Goal: Task Accomplishment & Management: Use online tool/utility

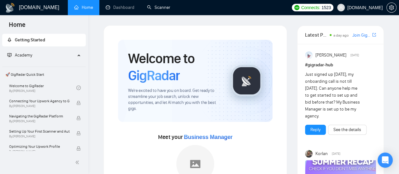
click at [167, 8] on link "Scanner" at bounding box center [158, 7] width 23 height 5
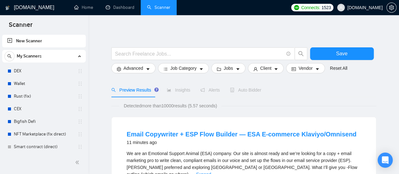
click at [170, 47] on div at bounding box center [243, 44] width 265 height 6
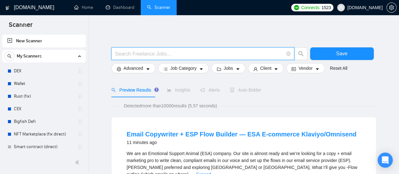
click at [172, 53] on input "text" at bounding box center [199, 54] width 168 height 8
type input "Ф"
drag, startPoint x: 169, startPoint y: 52, endPoint x: 175, endPoint y: 45, distance: 9.2
click at [169, 52] on input "AI" at bounding box center [199, 54] width 168 height 8
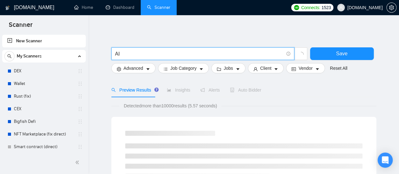
type input "AI"
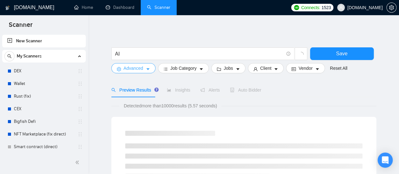
click at [148, 70] on icon "caret-down" at bounding box center [148, 69] width 4 height 4
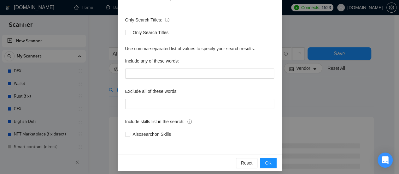
scroll to position [46, 0]
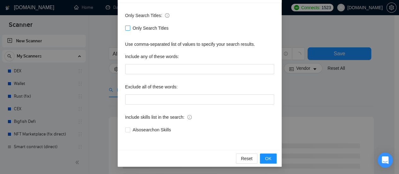
click at [125, 25] on label "Only Search Titles" at bounding box center [148, 28] width 46 height 7
click at [125, 26] on input "Only Search Titles" at bounding box center [127, 28] width 4 height 4
checkbox input "true"
click at [265, 157] on span "OK" at bounding box center [268, 158] width 6 height 7
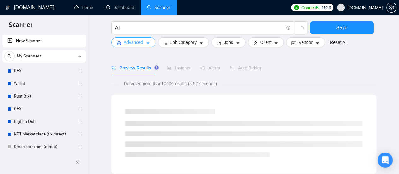
scroll to position [32, 0]
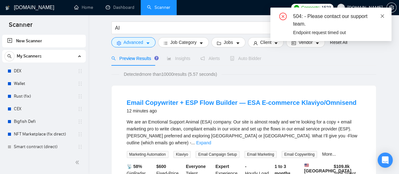
click at [383, 15] on icon "close" at bounding box center [382, 15] width 3 height 3
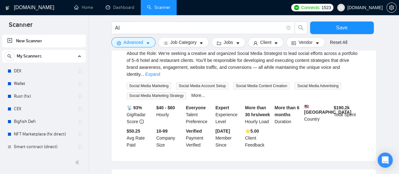
scroll to position [252, 0]
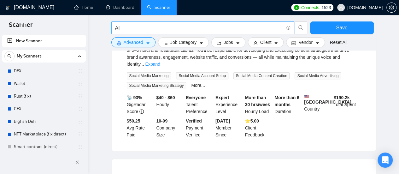
click at [138, 26] on input "AI" at bounding box center [199, 28] width 168 height 8
type input "Ф"
click at [139, 26] on input "Ai" at bounding box center [199, 28] width 168 height 8
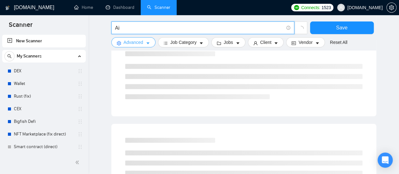
type input "Ai"
click at [131, 41] on span "Advanced" at bounding box center [134, 42] width 20 height 7
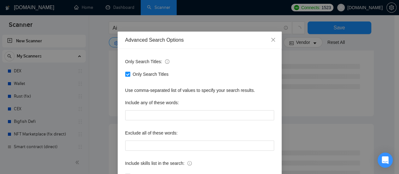
scroll to position [46, 0]
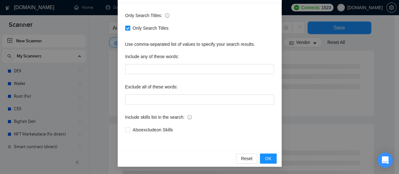
click at [104, 57] on div "Advanced Search Options Only Search Titles: Only Search Titles Use comma-separa…" at bounding box center [199, 87] width 399 height 174
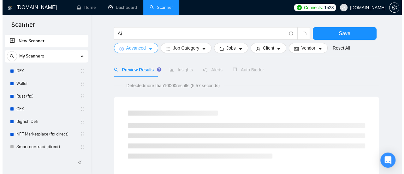
scroll to position [0, 0]
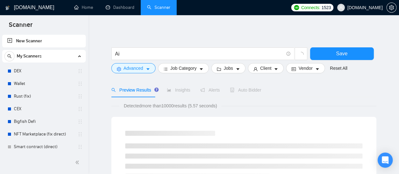
drag, startPoint x: 17, startPoint y: 72, endPoint x: 230, endPoint y: 27, distance: 217.3
click at [17, 72] on link "DEX" at bounding box center [44, 71] width 60 height 13
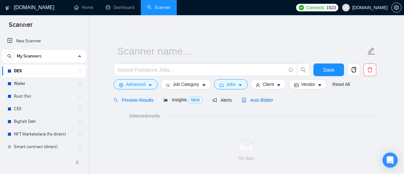
click at [261, 98] on span "Auto Bidder" at bounding box center [257, 99] width 31 height 5
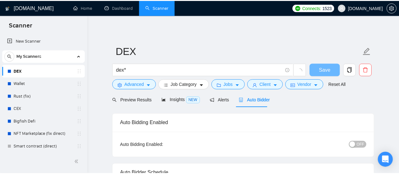
scroll to position [252, 0]
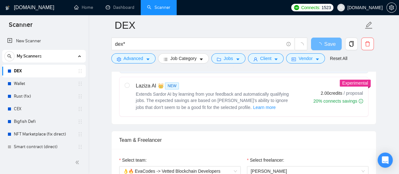
checkbox input "true"
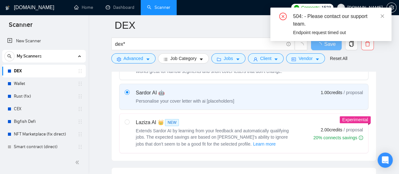
scroll to position [316, 0]
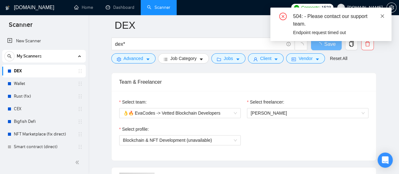
click at [383, 16] on icon "close" at bounding box center [382, 16] width 4 height 4
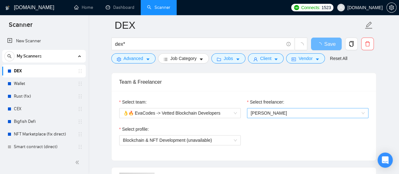
click at [289, 111] on span "[PERSON_NAME]" at bounding box center [308, 112] width 114 height 9
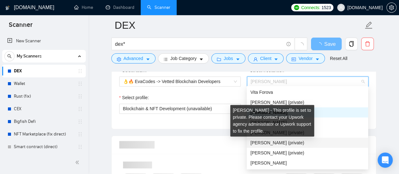
scroll to position [0, 0]
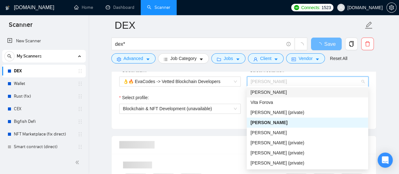
click at [261, 91] on span "[PERSON_NAME]" at bounding box center [269, 92] width 36 height 5
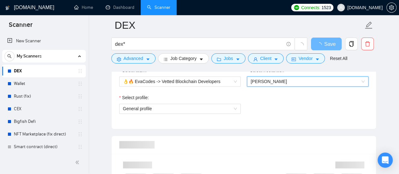
click at [250, 99] on div "Select profile: General profile" at bounding box center [244, 107] width 256 height 27
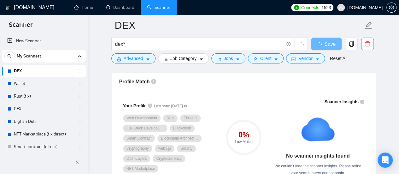
scroll to position [347, 0]
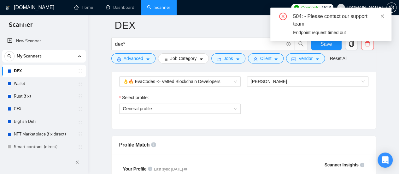
click at [383, 16] on icon "close" at bounding box center [382, 16] width 4 height 4
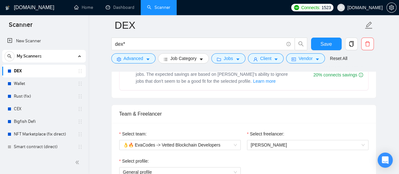
scroll to position [221, 0]
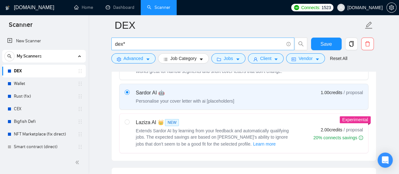
click at [131, 45] on input "dex*" at bounding box center [199, 44] width 168 height 8
click at [146, 58] on icon "caret-down" at bounding box center [148, 59] width 4 height 4
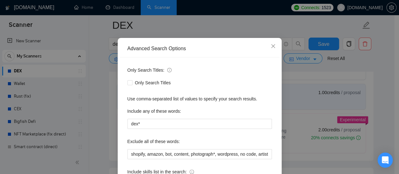
scroll to position [88, 0]
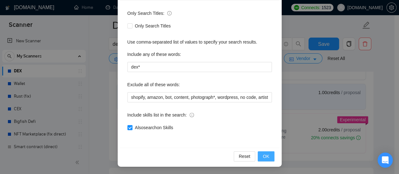
click at [269, 153] on button "OK" at bounding box center [266, 156] width 16 height 10
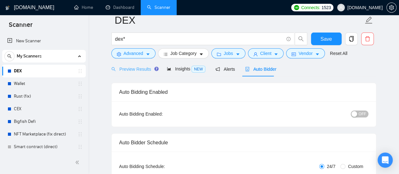
scroll to position [0, 0]
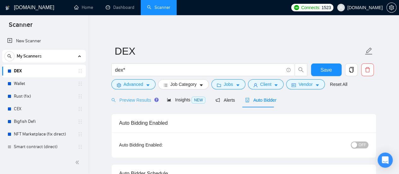
click at [134, 105] on div "Preview Results" at bounding box center [133, 99] width 45 height 15
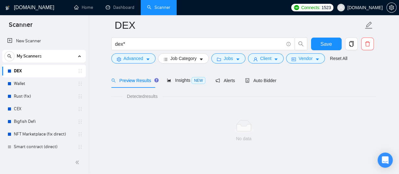
scroll to position [32, 0]
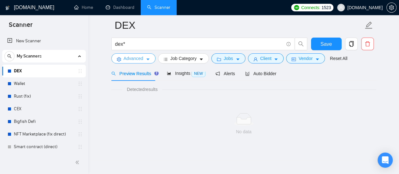
click at [147, 60] on icon "caret-down" at bounding box center [148, 59] width 4 height 4
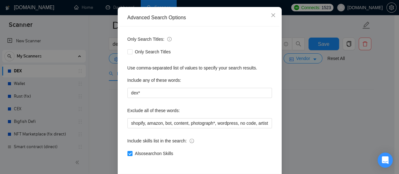
scroll to position [63, 0]
click at [271, 16] on icon "close" at bounding box center [273, 15] width 4 height 4
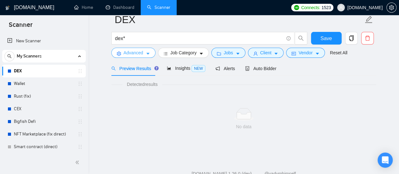
scroll to position [0, 0]
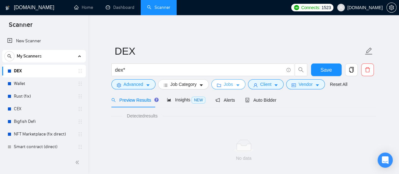
click at [236, 84] on icon "caret-down" at bounding box center [238, 85] width 4 height 4
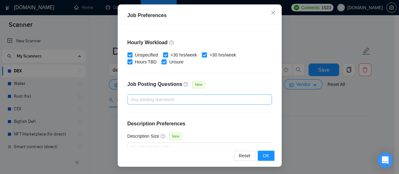
scroll to position [233, 0]
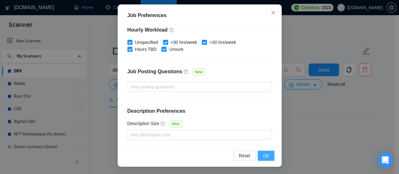
click at [265, 157] on span "OK" at bounding box center [266, 155] width 6 height 7
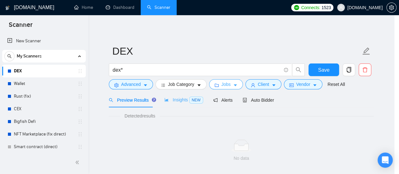
scroll to position [0, 0]
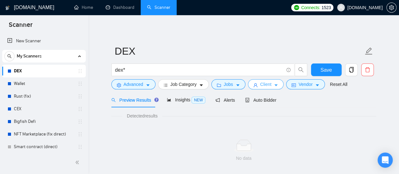
click at [274, 85] on icon "caret-down" at bounding box center [276, 85] width 4 height 4
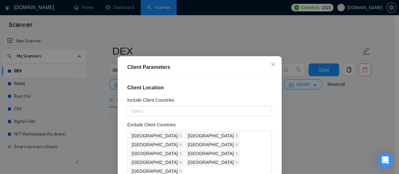
click at [259, 96] on div "Client Location Include Client Countries Select Exclude Client Countries [GEOGR…" at bounding box center [200, 137] width 160 height 122
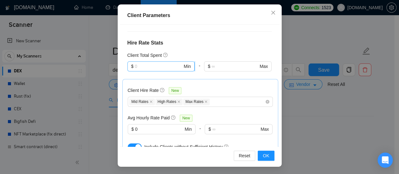
scroll to position [189, 0]
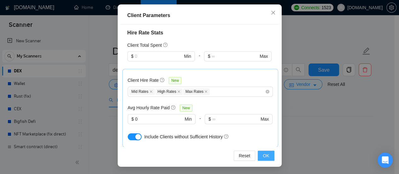
click at [264, 156] on span "OK" at bounding box center [266, 155] width 6 height 7
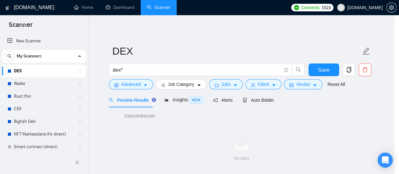
scroll to position [33, 0]
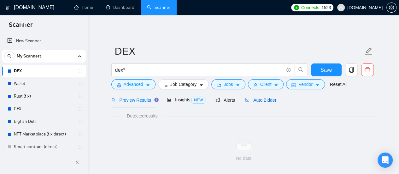
click at [260, 99] on span "Auto Bidder" at bounding box center [260, 99] width 31 height 5
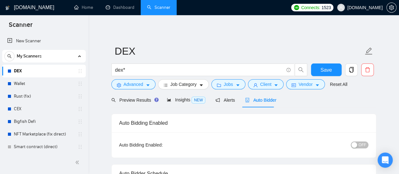
checkbox input "true"
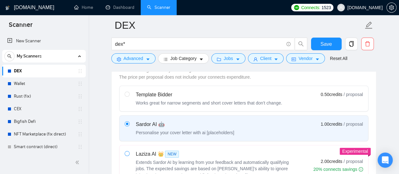
scroll to position [221, 0]
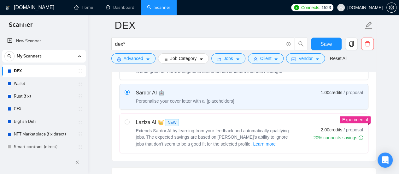
click at [127, 123] on label at bounding box center [127, 133] width 5 height 29
click at [127, 123] on input "radio" at bounding box center [127, 121] width 4 height 4
radio input "true"
radio input "false"
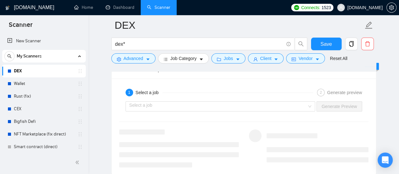
scroll to position [1199, 0]
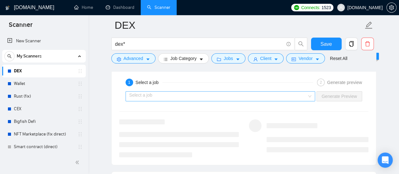
click at [267, 94] on input "search" at bounding box center [218, 95] width 178 height 9
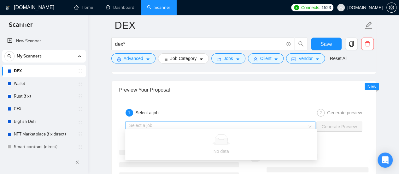
scroll to position [1167, 0]
click at [222, 96] on div "Preview Your Proposal" at bounding box center [243, 91] width 249 height 18
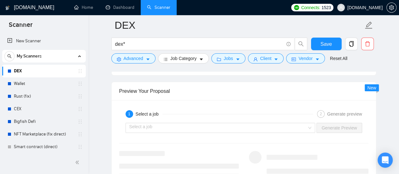
drag, startPoint x: 341, startPoint y: 108, endPoint x: 220, endPoint y: 73, distance: 126.1
click at [220, 69] on div at bounding box center [243, 69] width 265 height 5
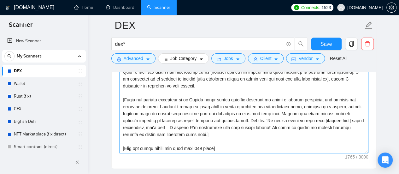
scroll to position [757, 0]
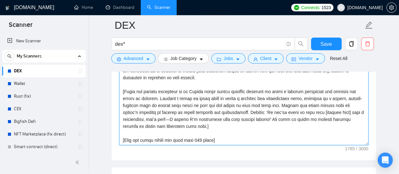
click at [230, 122] on textarea "Cover letter template:" at bounding box center [243, 74] width 249 height 142
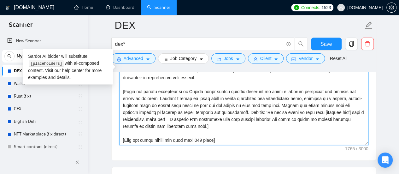
click at [250, 107] on textarea "Cover letter template:" at bounding box center [243, 74] width 249 height 142
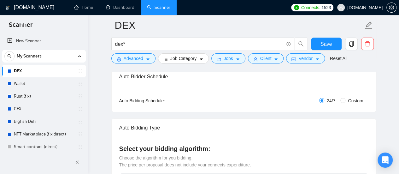
scroll to position [32, 0]
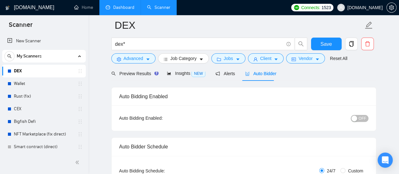
click at [122, 7] on link "Dashboard" at bounding box center [120, 7] width 29 height 5
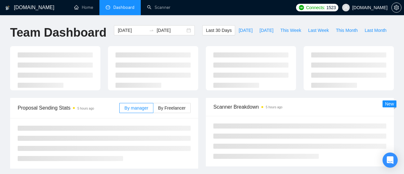
type input "[DATE]"
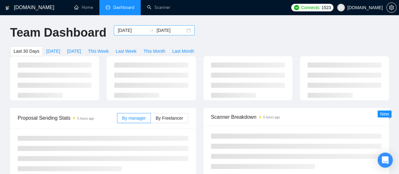
click at [121, 31] on input "[DATE]" at bounding box center [132, 30] width 29 height 7
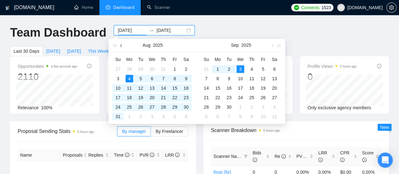
click at [122, 46] on span "button" at bounding box center [121, 45] width 3 height 3
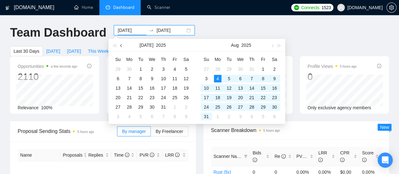
click at [122, 46] on span "button" at bounding box center [121, 45] width 3 height 3
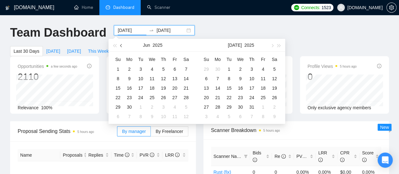
click at [122, 46] on span "button" at bounding box center [121, 45] width 3 height 3
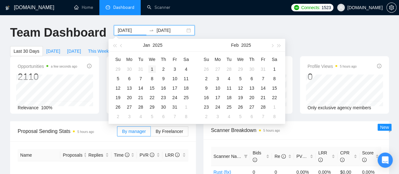
type input "[DATE]"
click at [154, 69] on div "1" at bounding box center [152, 69] width 8 height 8
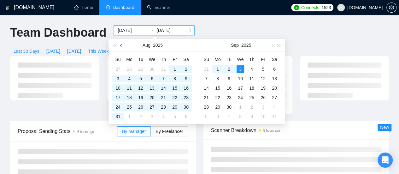
click at [121, 46] on span "button" at bounding box center [121, 45] width 3 height 3
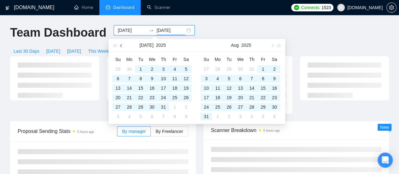
click at [121, 46] on span "button" at bounding box center [121, 45] width 3 height 3
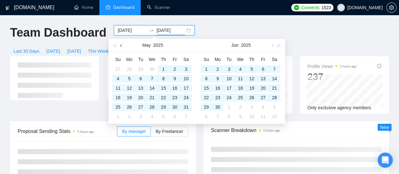
click at [121, 46] on span "button" at bounding box center [121, 45] width 3 height 3
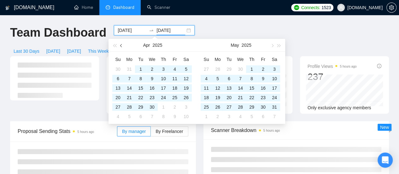
click at [121, 46] on span "button" at bounding box center [121, 45] width 3 height 3
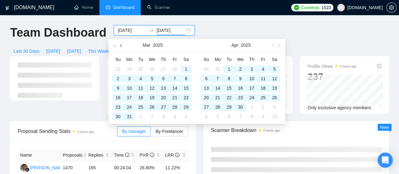
click at [121, 46] on span "button" at bounding box center [121, 45] width 3 height 3
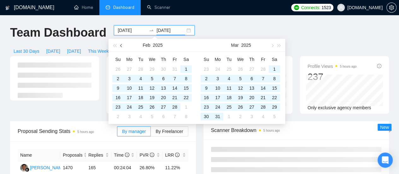
click at [121, 46] on span "button" at bounding box center [121, 45] width 3 height 3
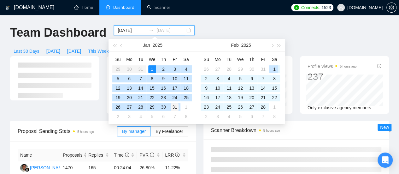
type input "[DATE]"
click at [175, 106] on div "31" at bounding box center [175, 107] width 8 height 8
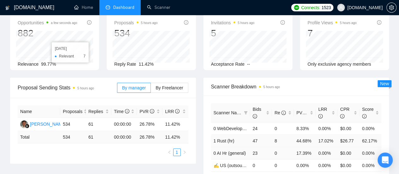
scroll to position [63, 0]
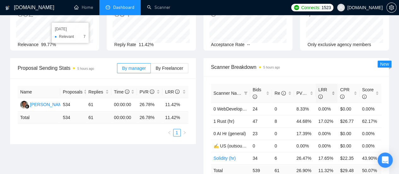
click at [331, 86] on div "LRR" at bounding box center [326, 93] width 17 height 14
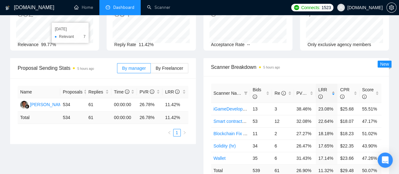
click at [332, 86] on div "LRR" at bounding box center [326, 93] width 17 height 14
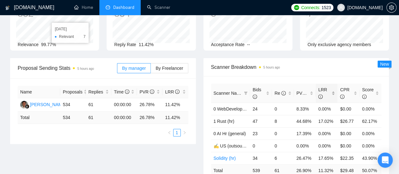
click at [332, 86] on div "LRR" at bounding box center [326, 93] width 17 height 14
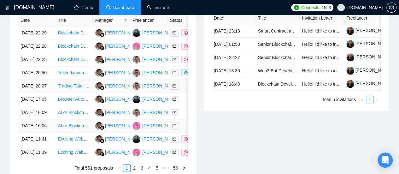
scroll to position [316, 0]
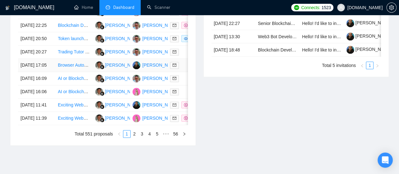
click at [77, 68] on link "Browser Automation Platform Needed (Fulltime / Large Project)" at bounding box center [119, 64] width 123 height 5
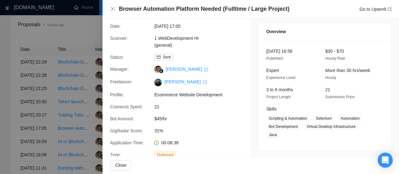
scroll to position [32, 0]
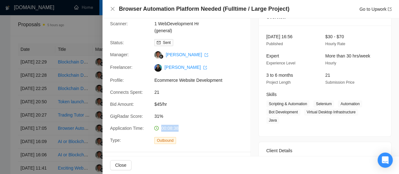
drag, startPoint x: 160, startPoint y: 129, endPoint x: 180, endPoint y: 130, distance: 20.2
click at [180, 130] on div "00:08:38" at bounding box center [185, 128] width 67 height 7
click at [112, 6] on div "Browser Automation Platform Needed (Fulltime / Large Project) Go to Upwork" at bounding box center [250, 9] width 281 height 8
click at [113, 10] on icon "close" at bounding box center [113, 9] width 4 height 4
